Goal: Go to known website: Access a specific website the user already knows

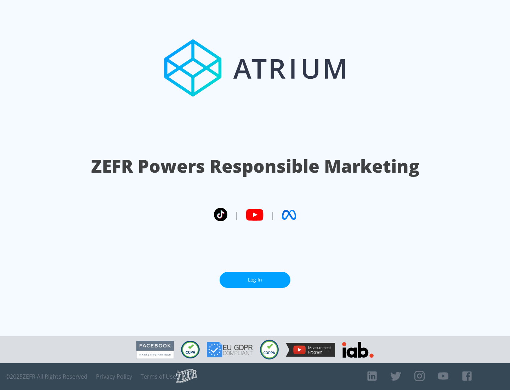
click at [255, 277] on link "Log In" at bounding box center [255, 280] width 71 height 16
